Goal: Information Seeking & Learning: Learn about a topic

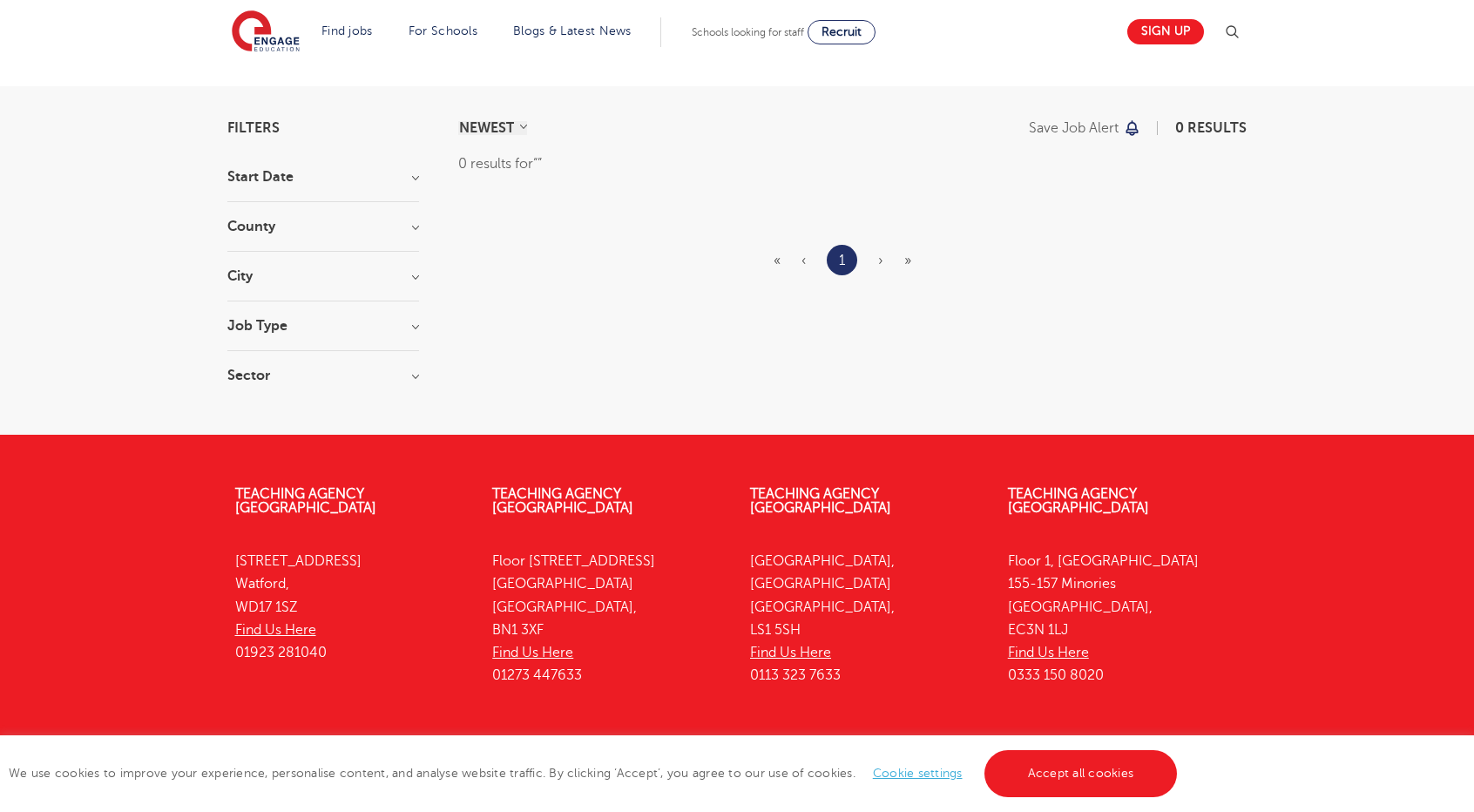
scroll to position [87, 0]
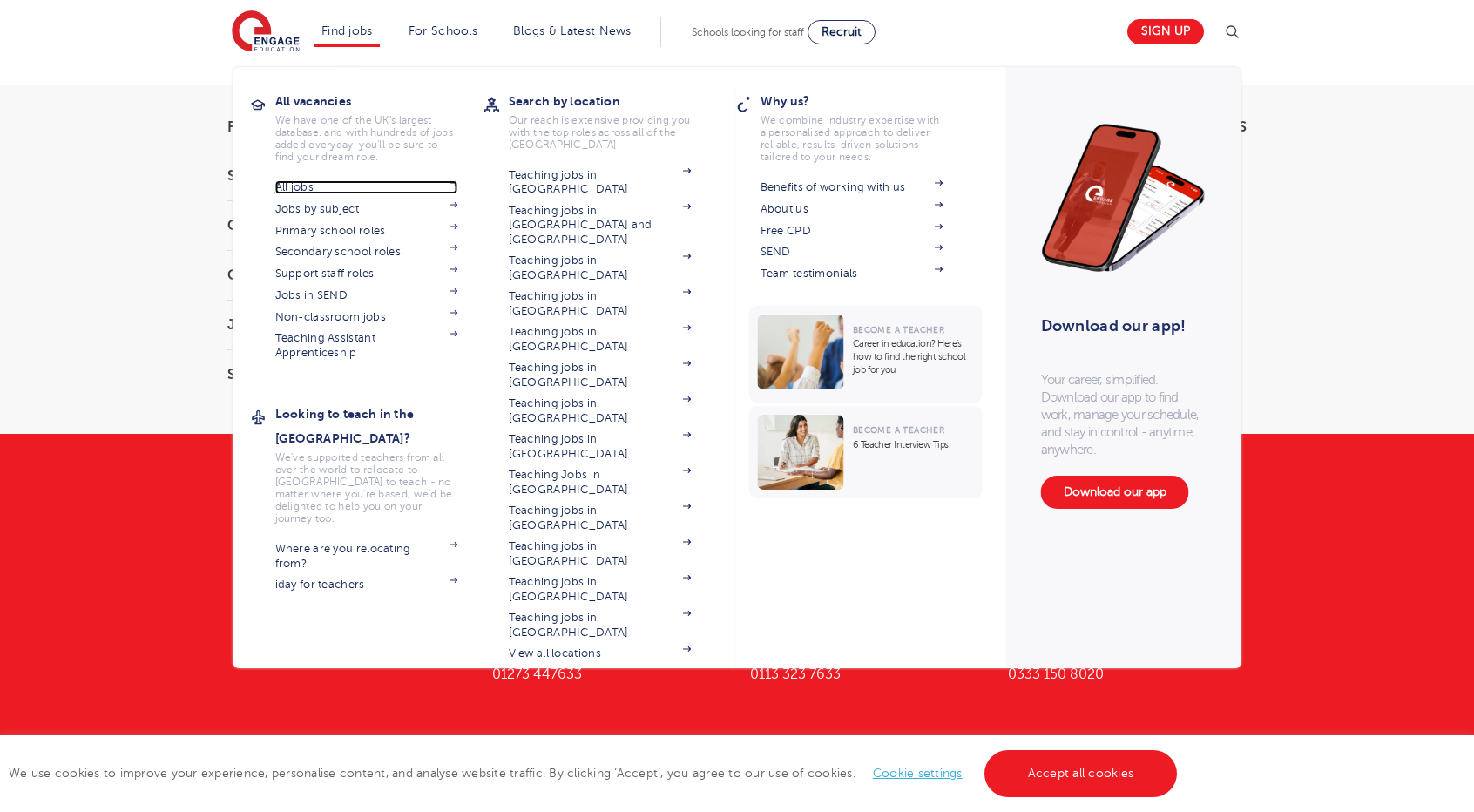
click at [309, 180] on link "All jobs" at bounding box center [366, 187] width 183 height 14
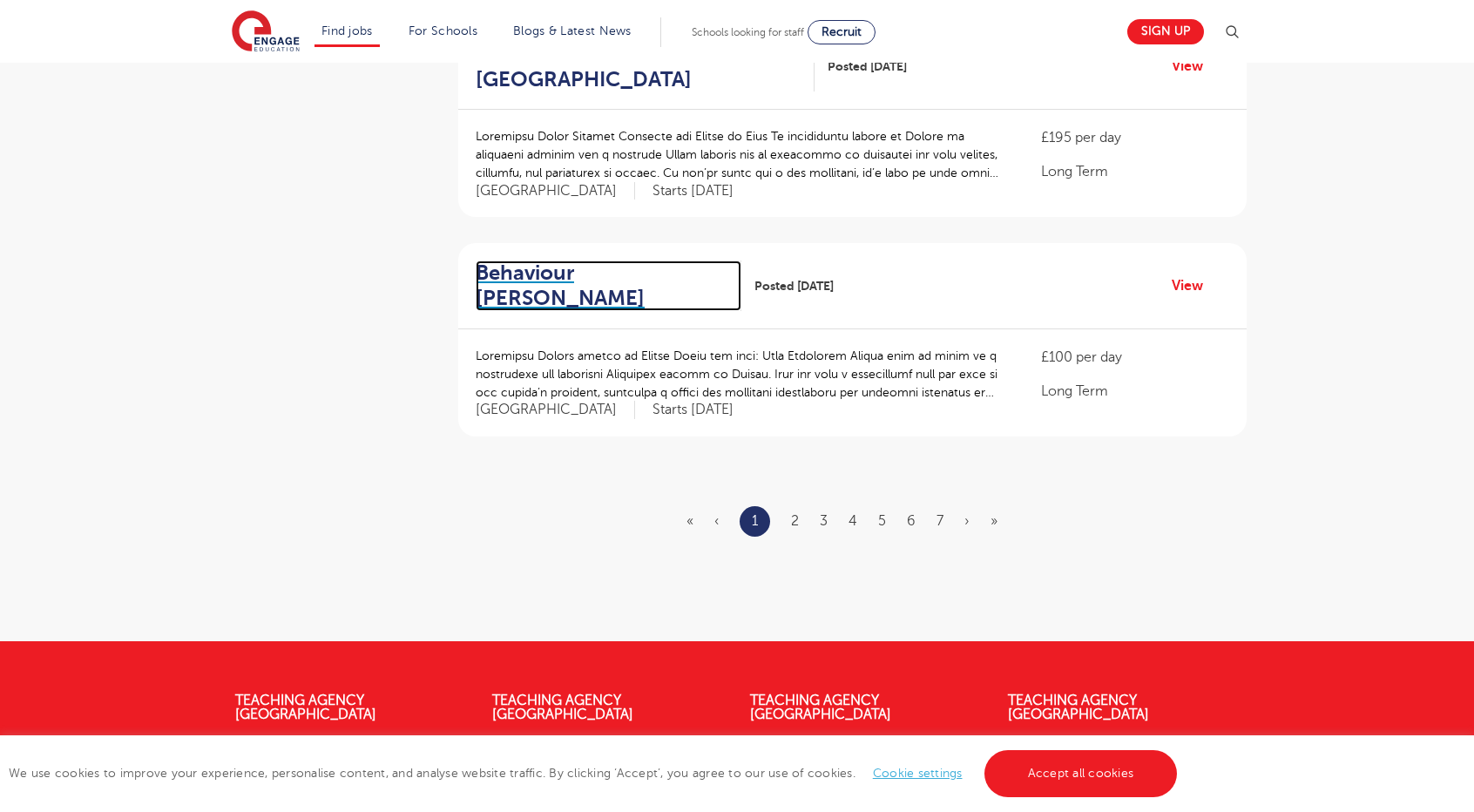
scroll to position [2091, 0]
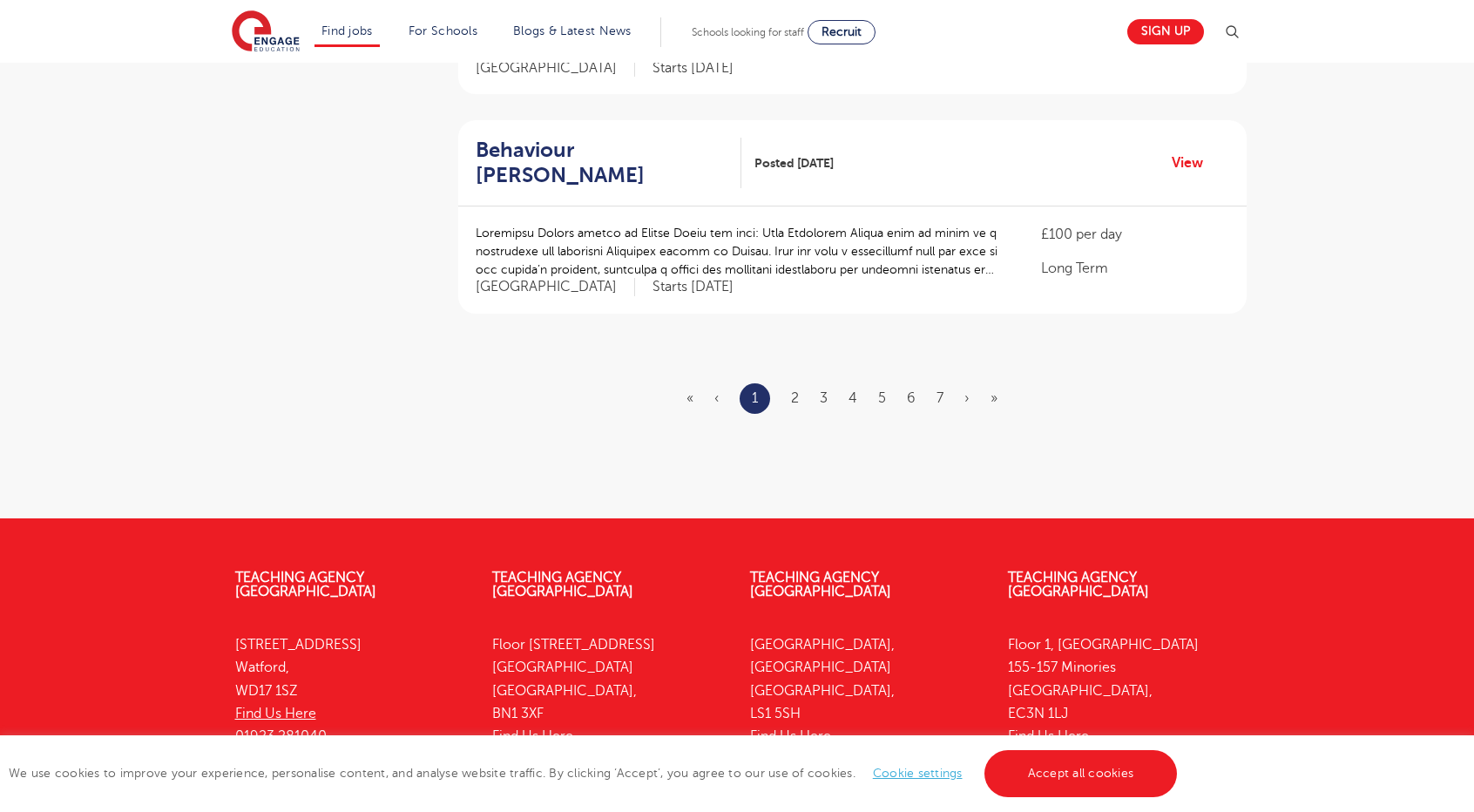
click at [786, 383] on ul "« ‹ 1 2 3 4 5 6 7 › »" at bounding box center [853, 398] width 331 height 30
click at [798, 390] on link "2" at bounding box center [795, 398] width 8 height 16
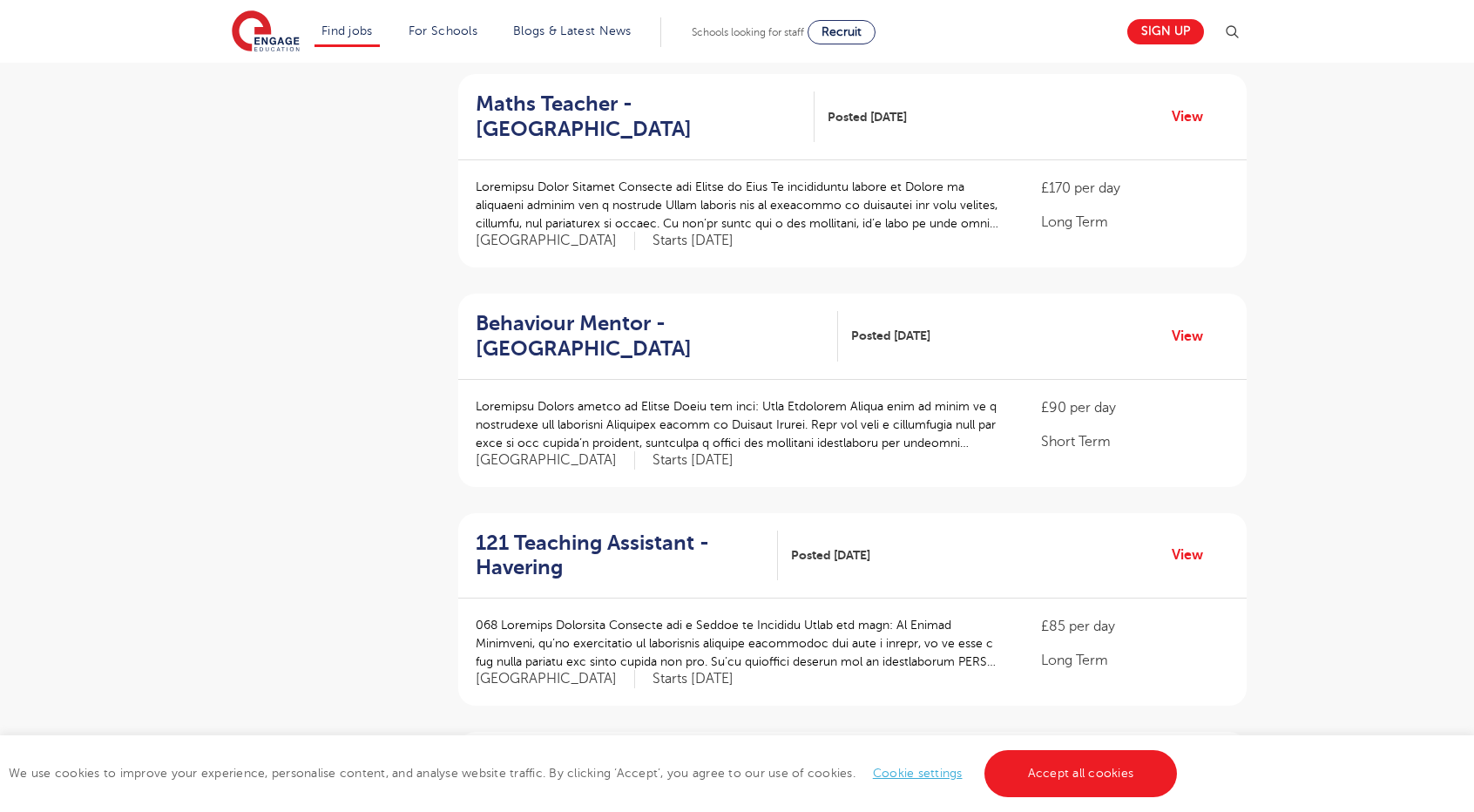
scroll to position [1045, 0]
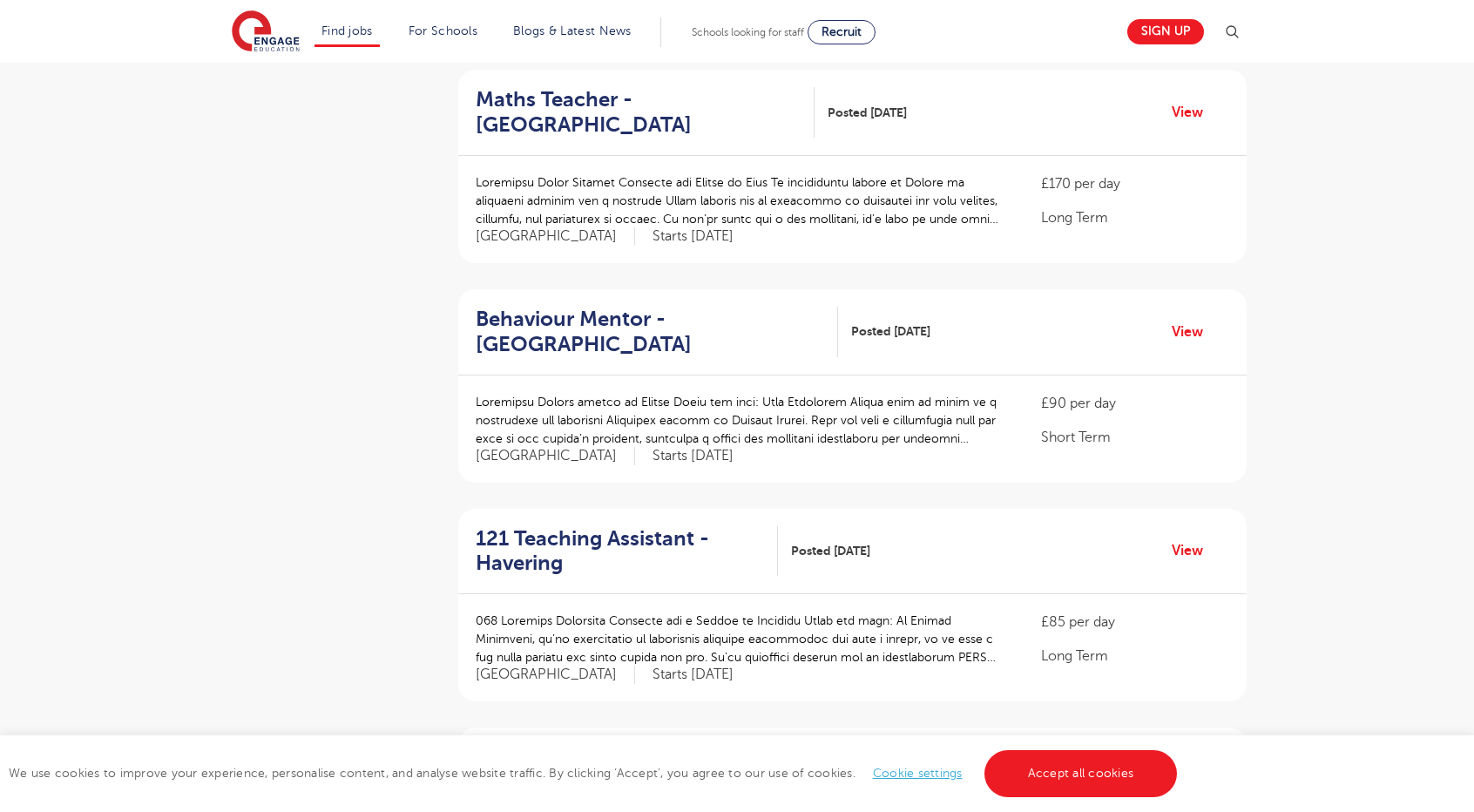
drag, startPoint x: 693, startPoint y: 295, endPoint x: 375, endPoint y: 447, distance: 352.5
click at [375, 447] on aside "Filters Start Date September 90 October 1 Show more County London 601 Hertfords…" at bounding box center [323, 345] width 192 height 2367
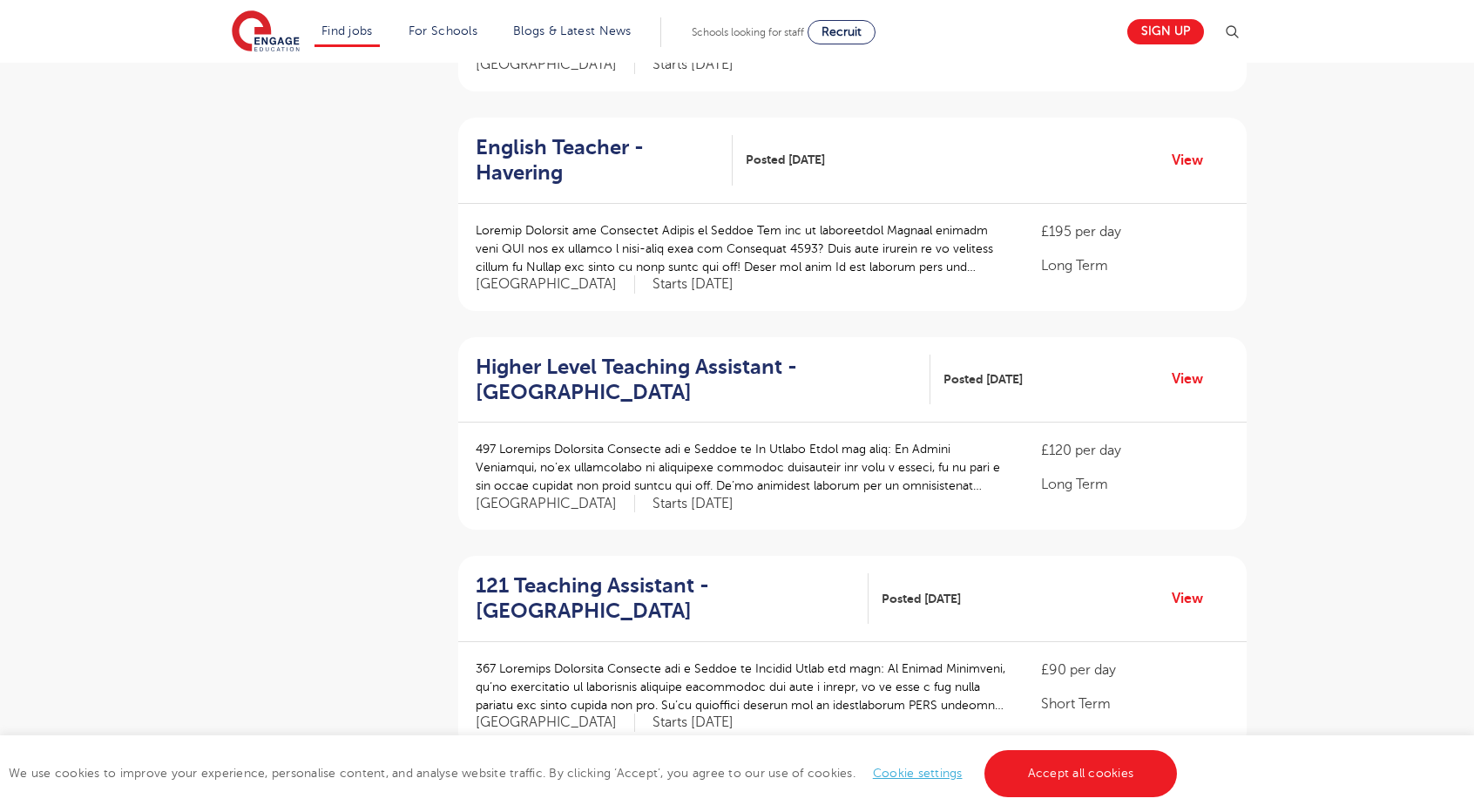
scroll to position [1917, 0]
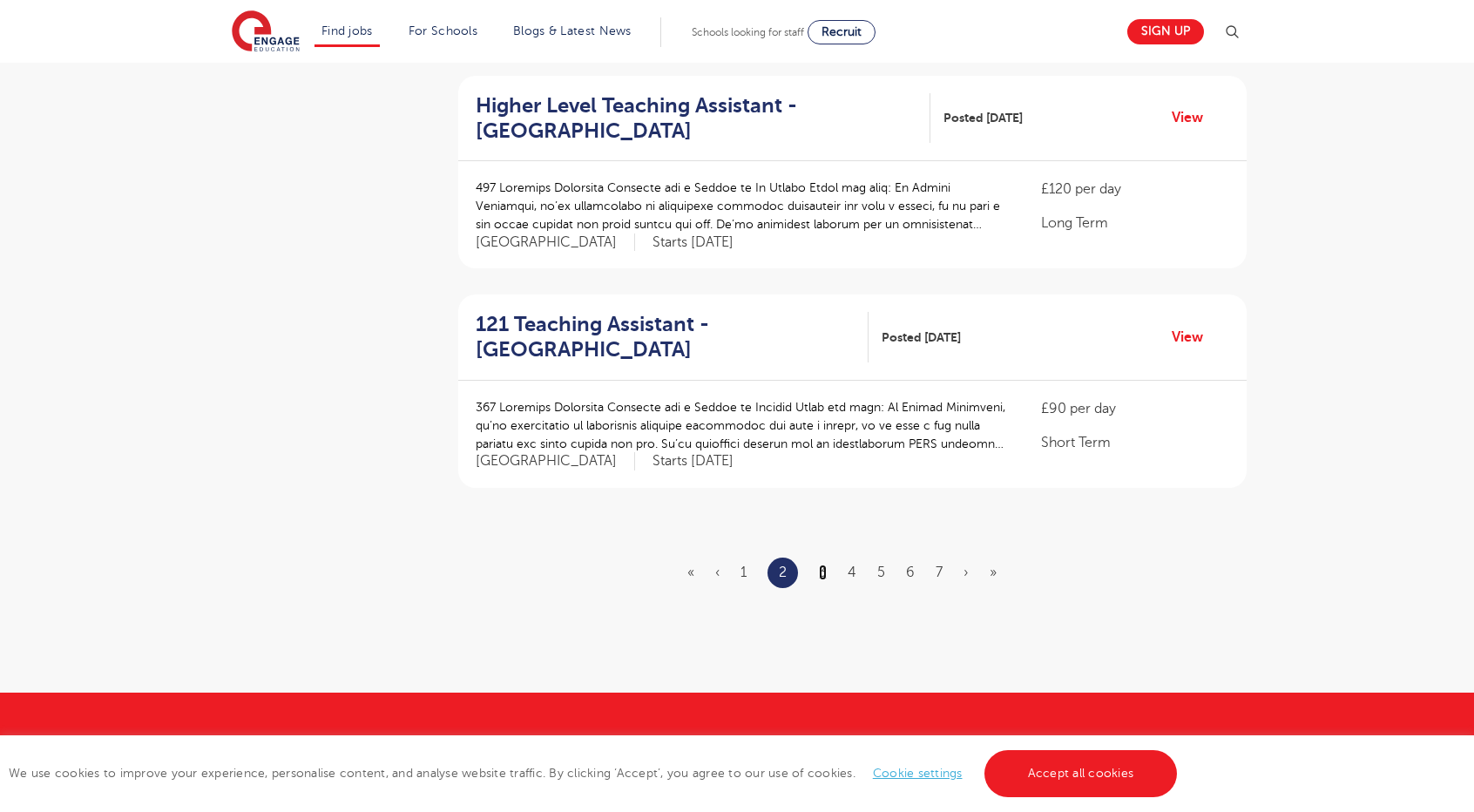
click at [827, 564] on link "3" at bounding box center [822, 572] width 8 height 16
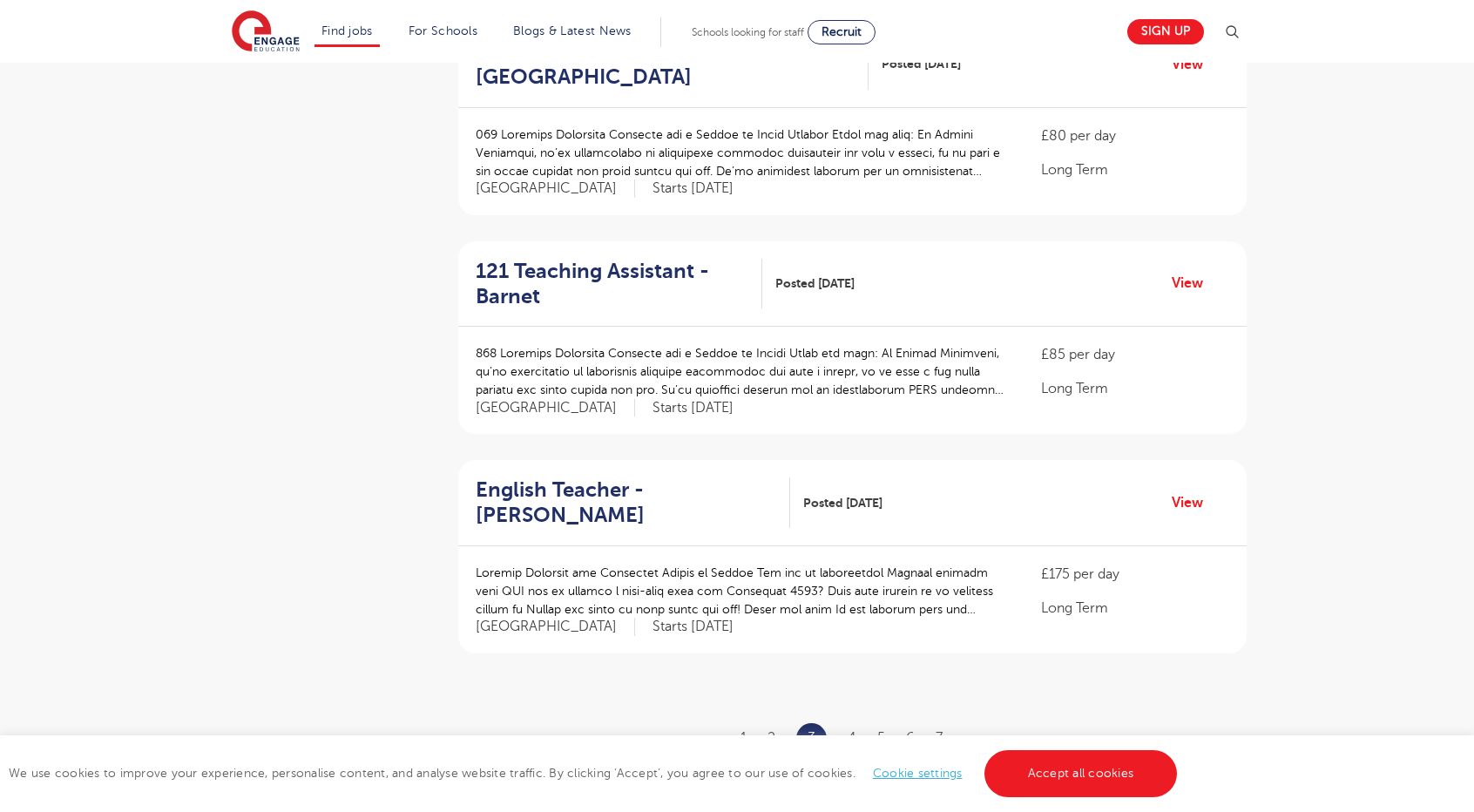
scroll to position [1829, 0]
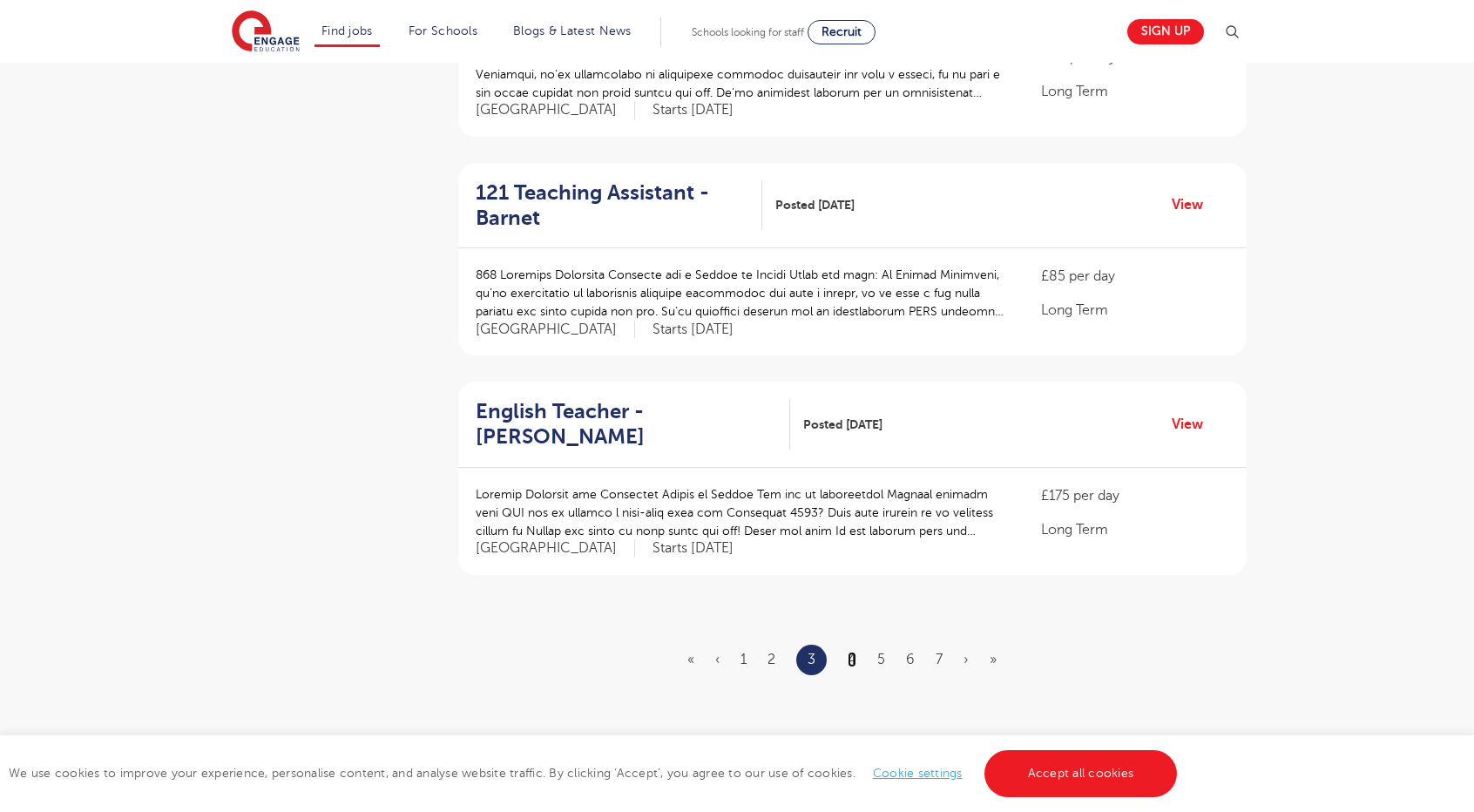
click at [850, 652] on link "4" at bounding box center [852, 659] width 8 height 16
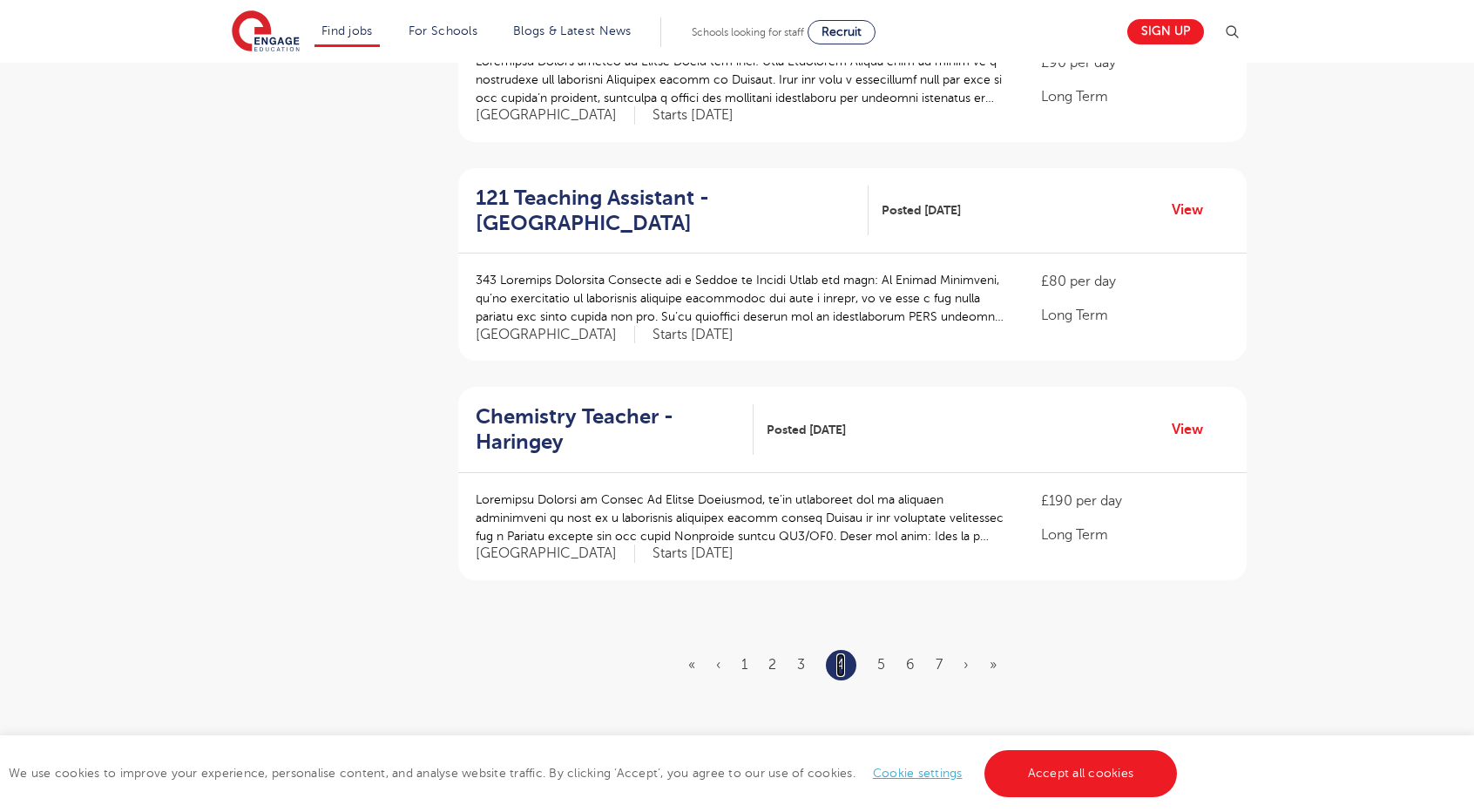
scroll to position [1829, 0]
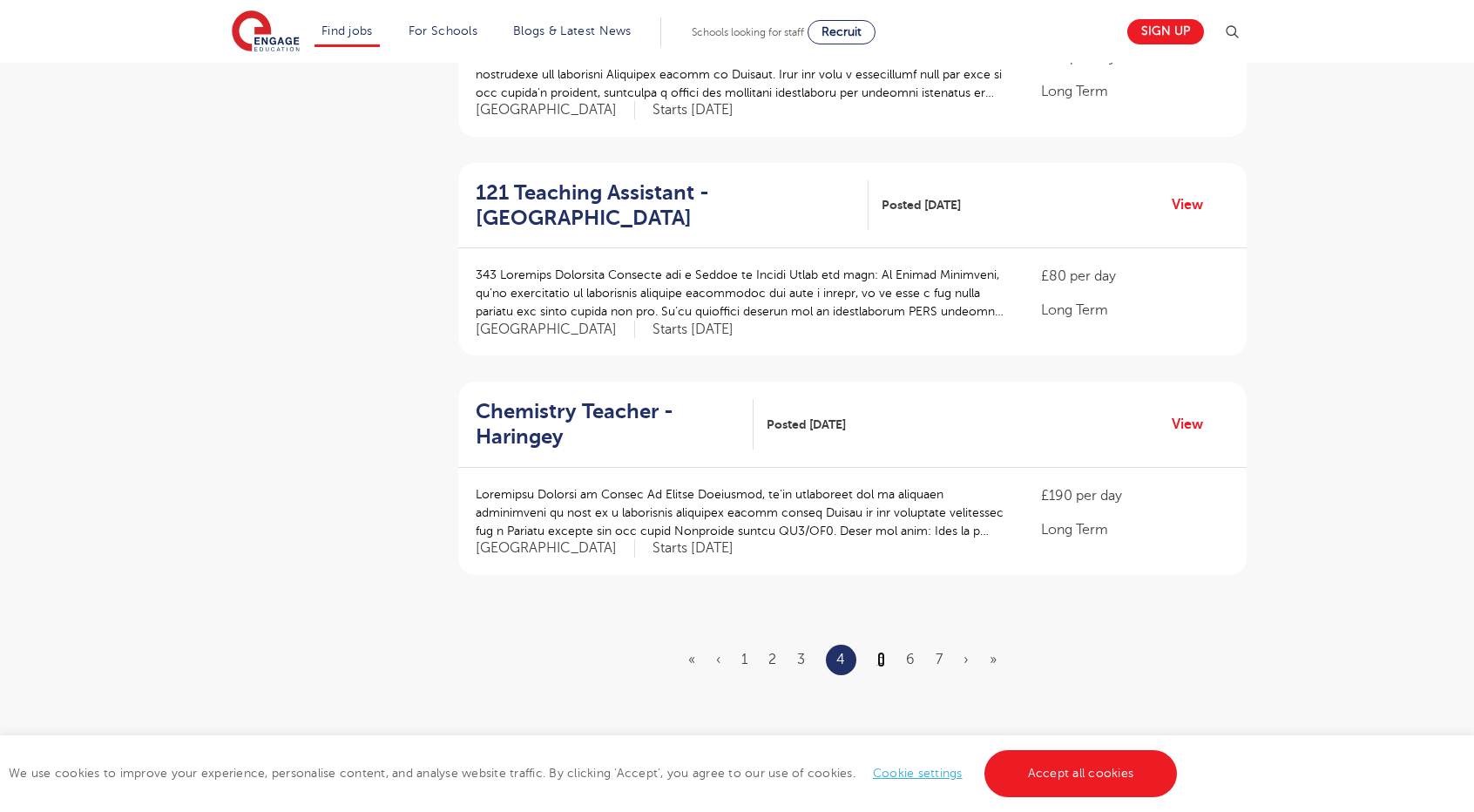
click at [882, 655] on link "5" at bounding box center [881, 659] width 8 height 16
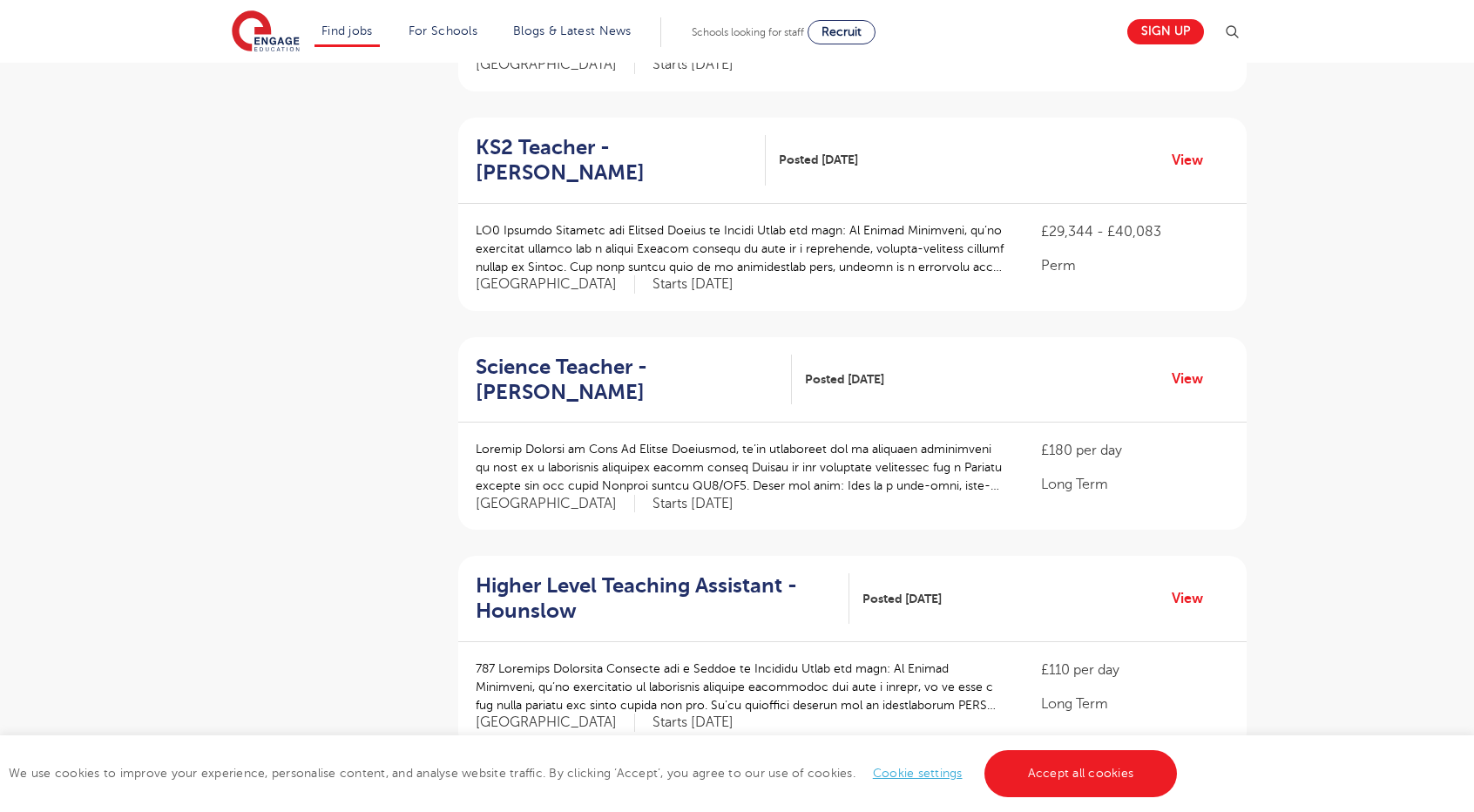
scroll to position [1742, 0]
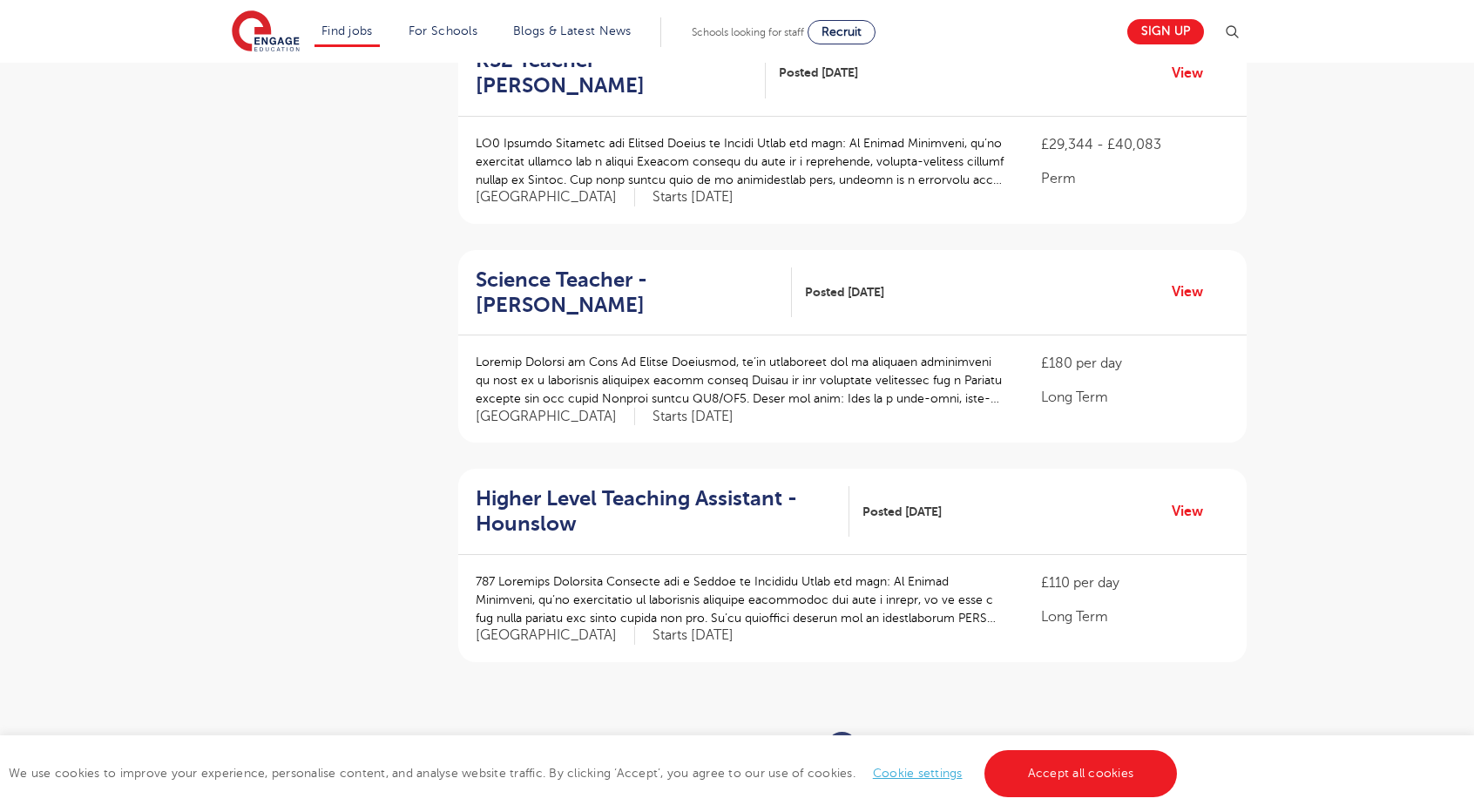
click at [884, 738] on link "6" at bounding box center [882, 746] width 8 height 16
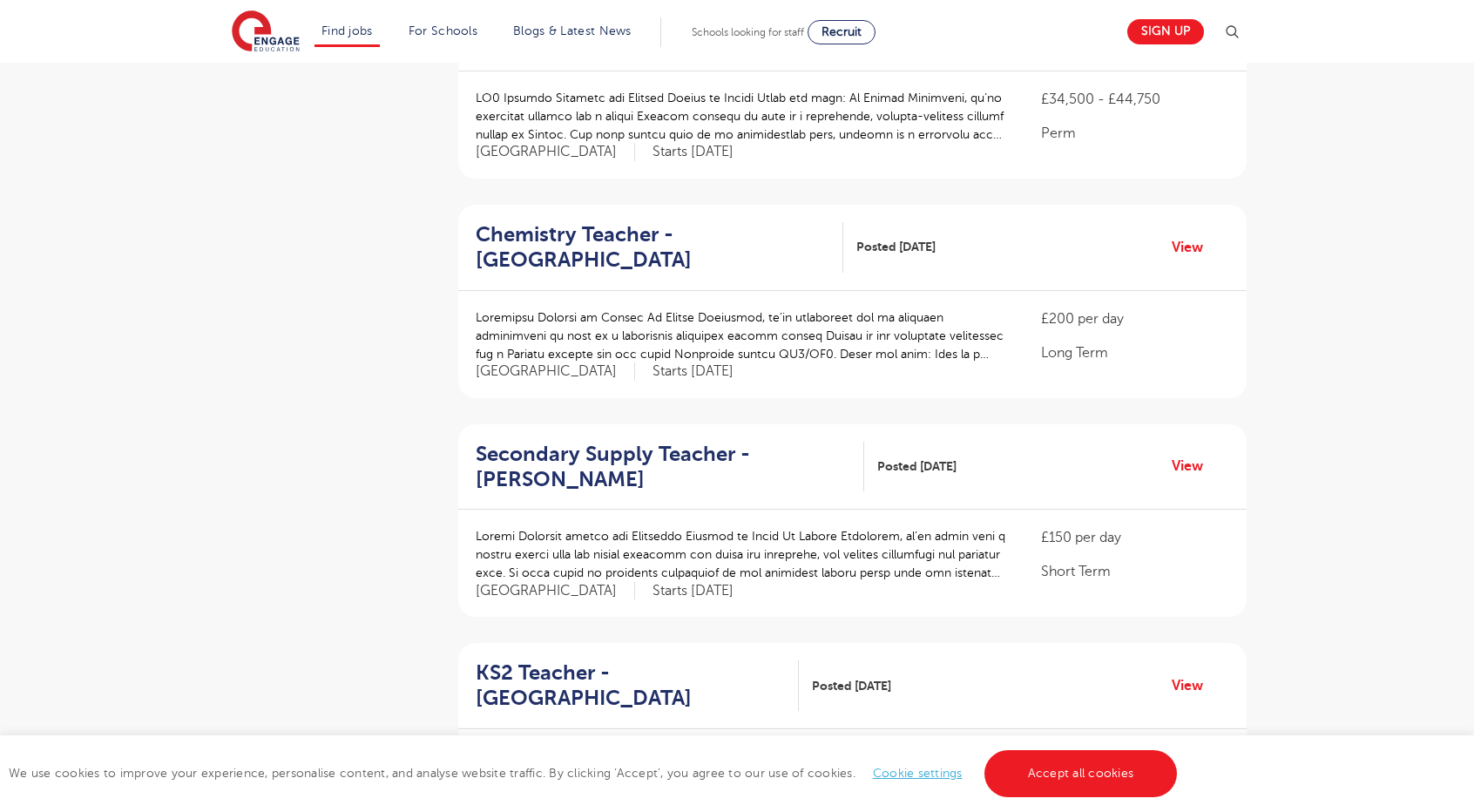
scroll to position [1917, 0]
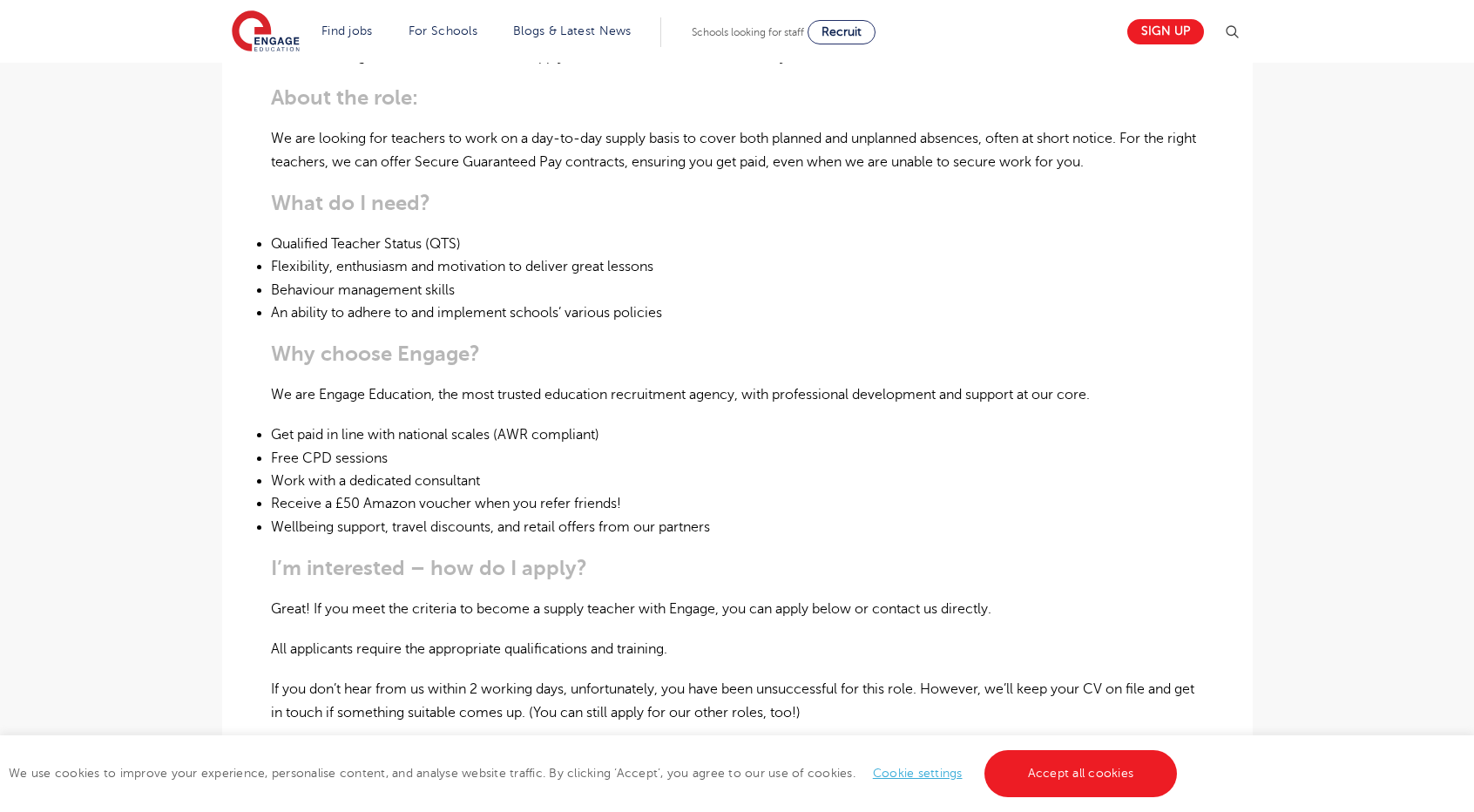
scroll to position [697, 0]
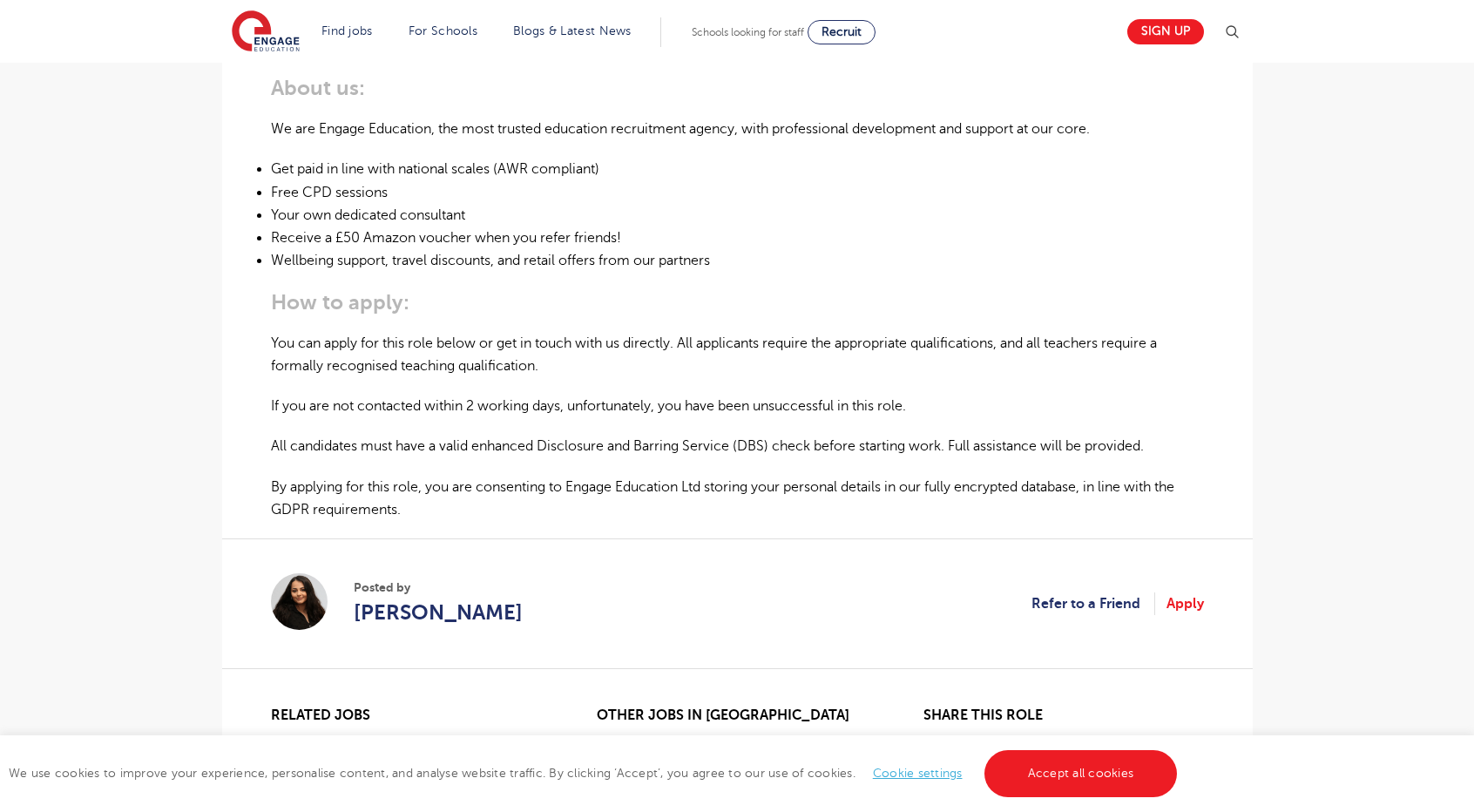
scroll to position [958, 0]
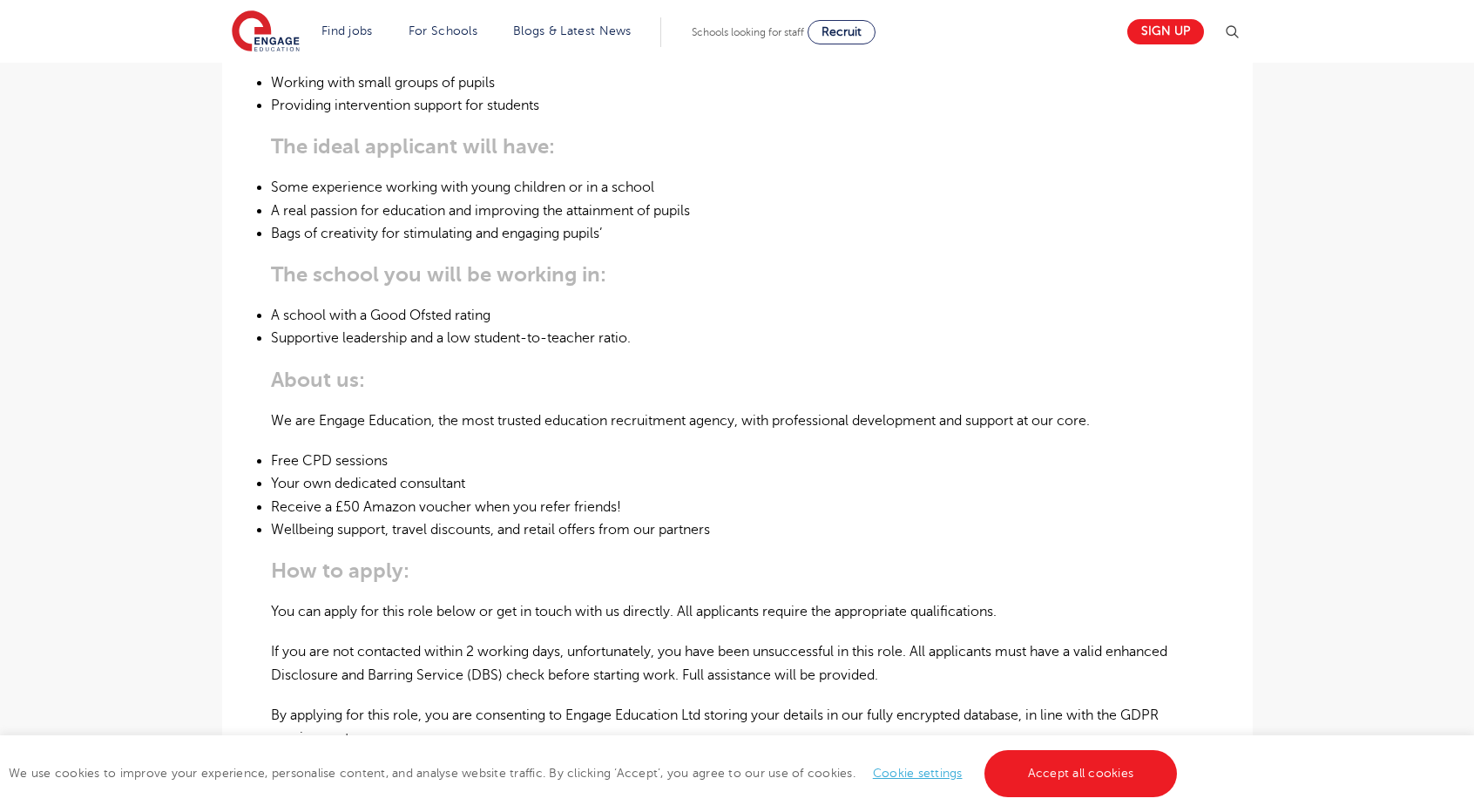
scroll to position [1132, 0]
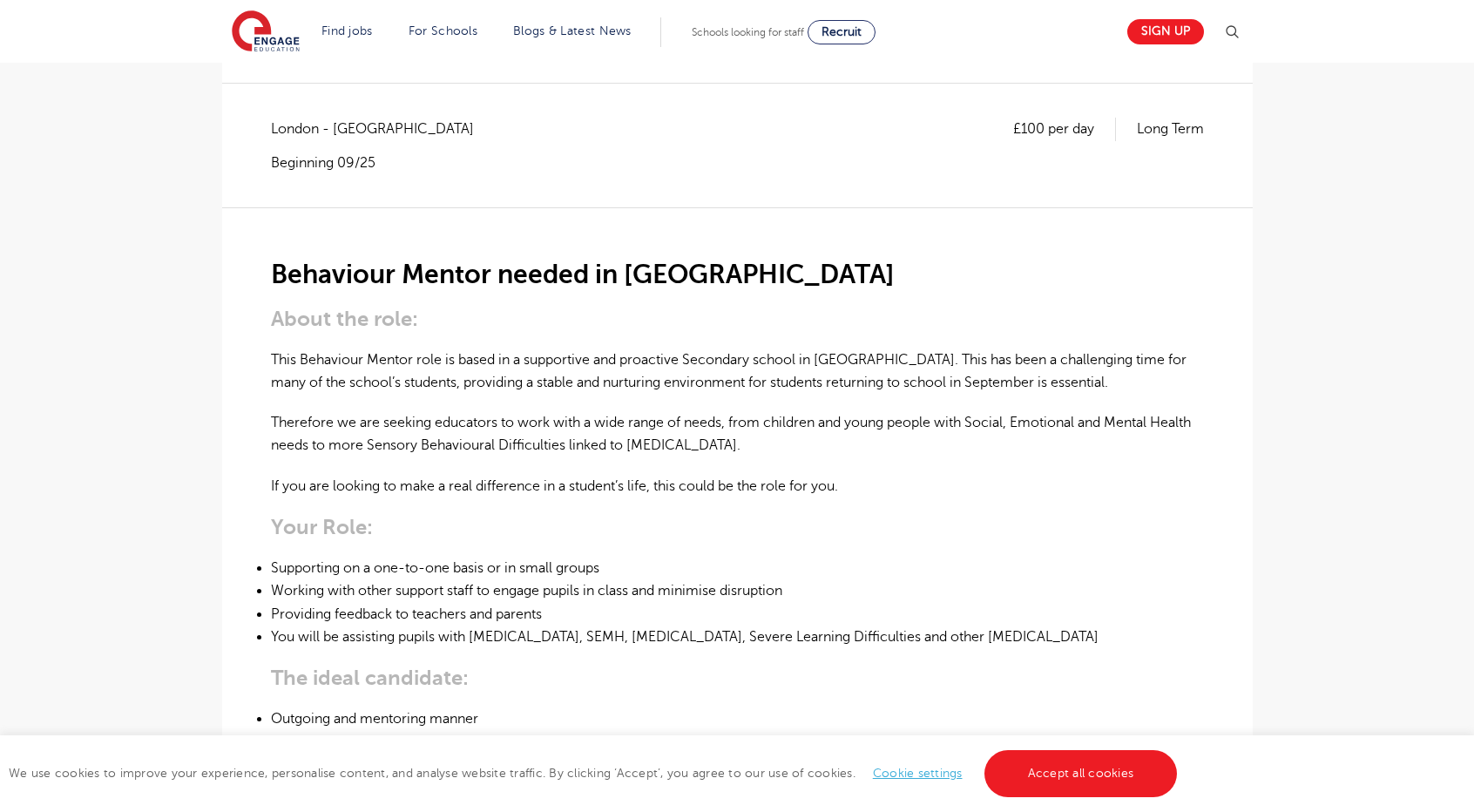
scroll to position [261, 0]
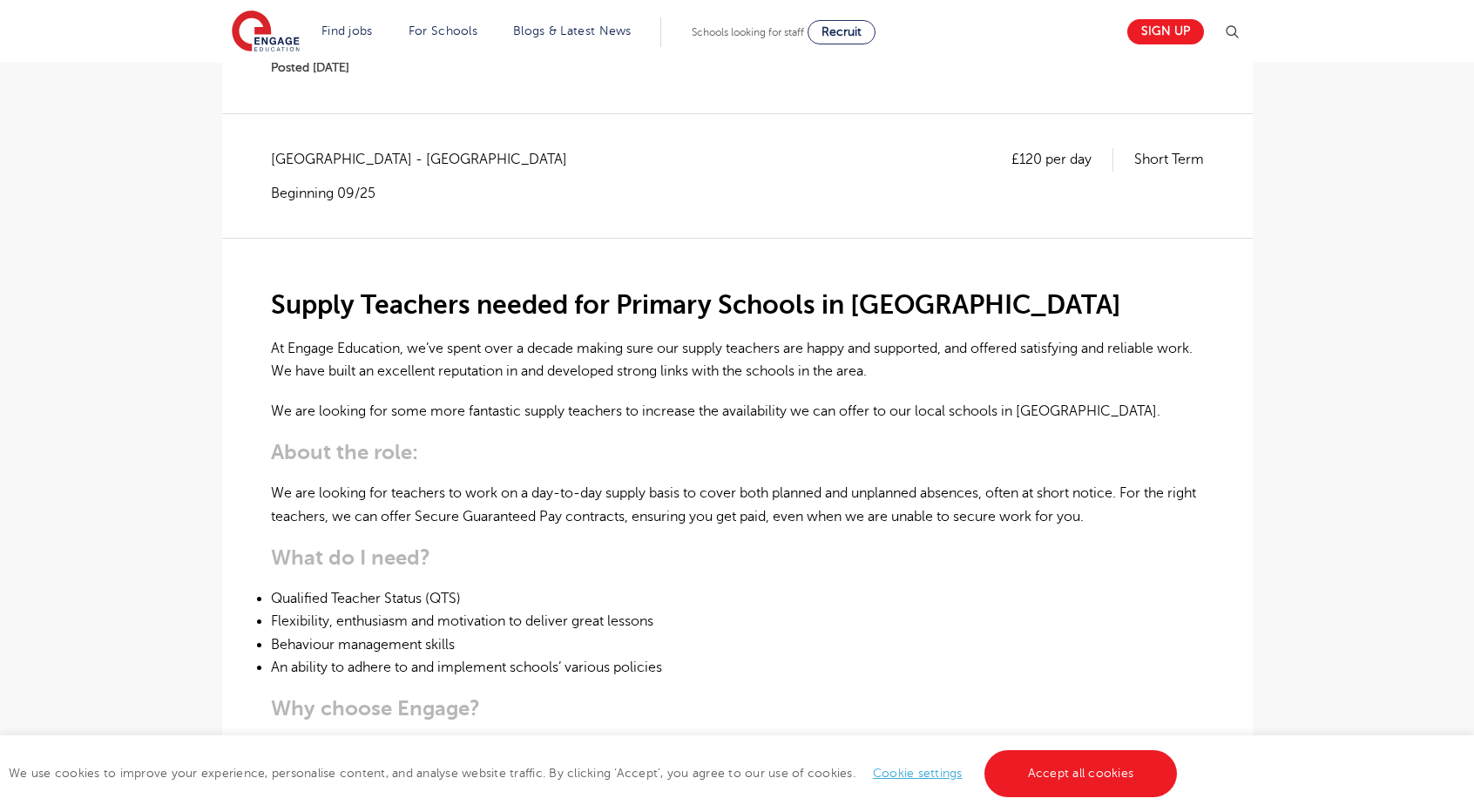
scroll to position [348, 0]
